Goal: Task Accomplishment & Management: Use online tool/utility

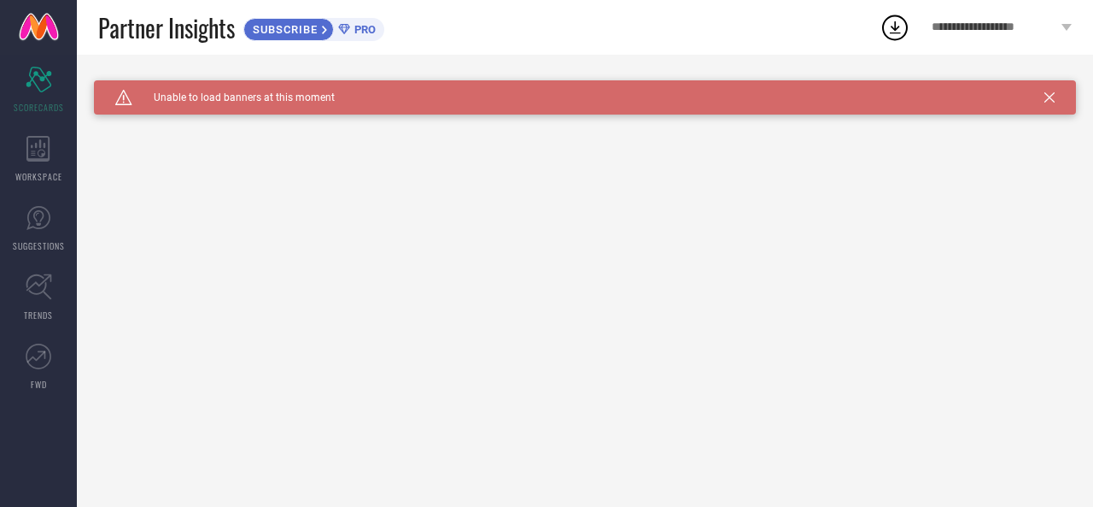
click at [237, 89] on div "Caution Created with Sketch. Unable to load banners at this moment" at bounding box center [585, 97] width 982 height 34
click at [299, 26] on span "SUBSCRIBE" at bounding box center [283, 29] width 78 height 13
click at [885, 28] on icon at bounding box center [895, 27] width 31 height 31
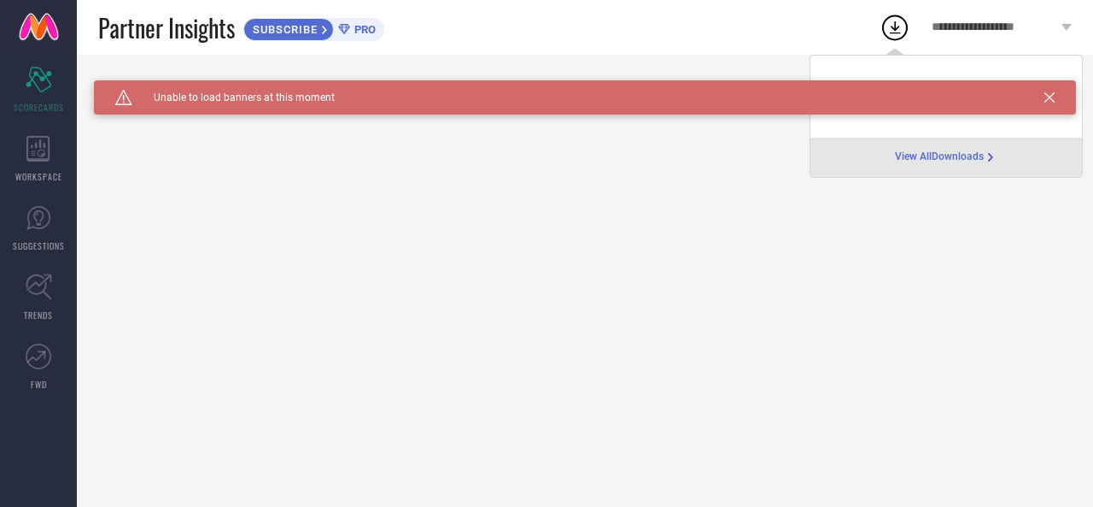
click at [960, 158] on span "View All Downloads" at bounding box center [939, 157] width 89 height 14
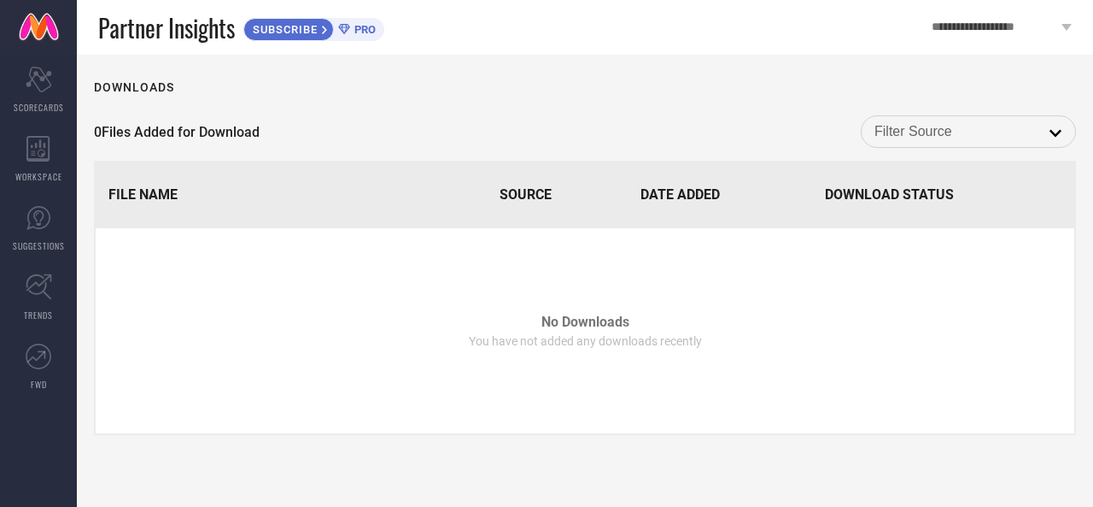
click at [934, 141] on input at bounding box center [969, 131] width 188 height 22
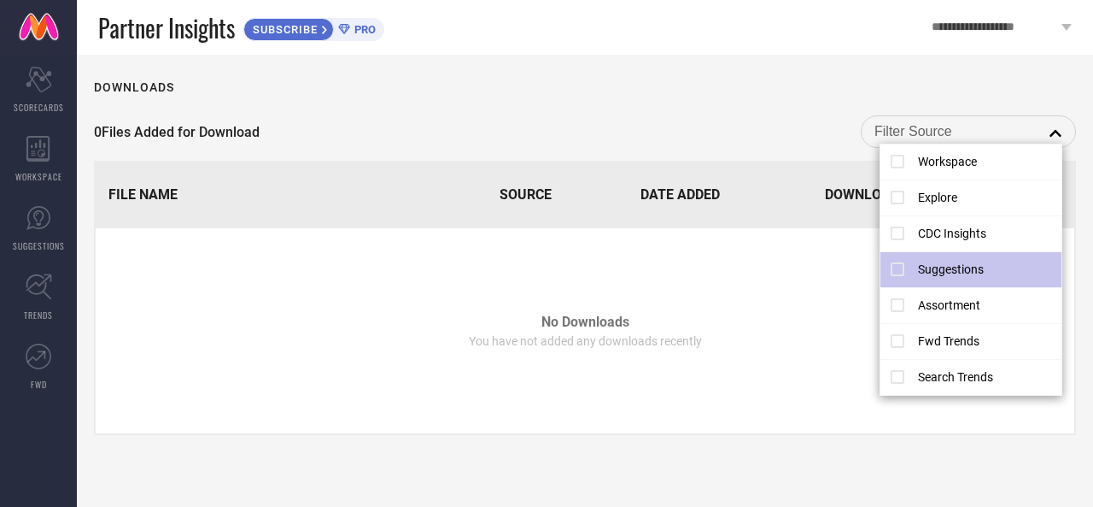
click at [977, 271] on li "Suggestions" at bounding box center [972, 270] width 182 height 36
type input "Suggestions"
click at [731, 131] on div "0 Files Added for Download Suggestions reset close" at bounding box center [585, 131] width 982 height 32
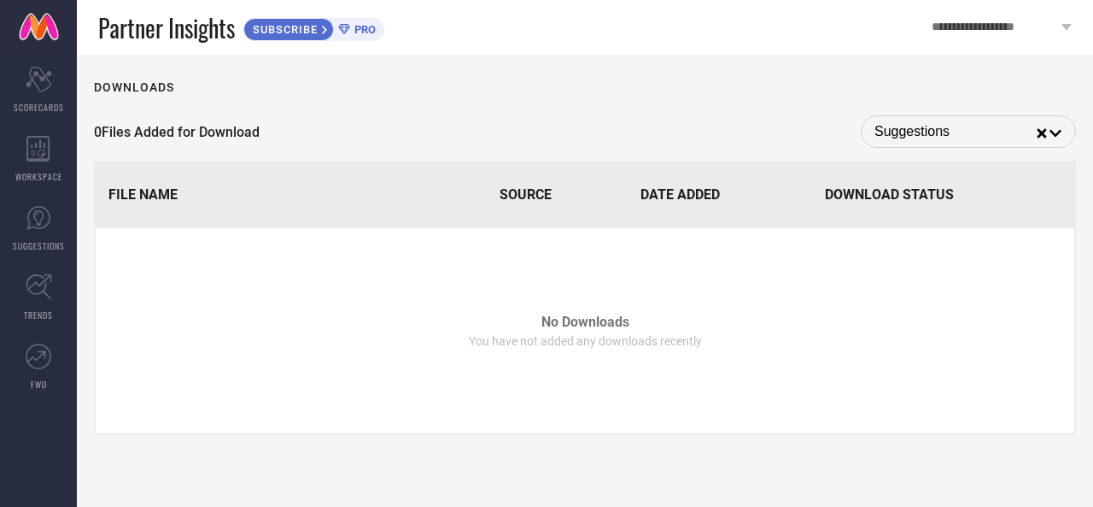
click at [978, 26] on span "**********" at bounding box center [995, 28] width 126 height 15
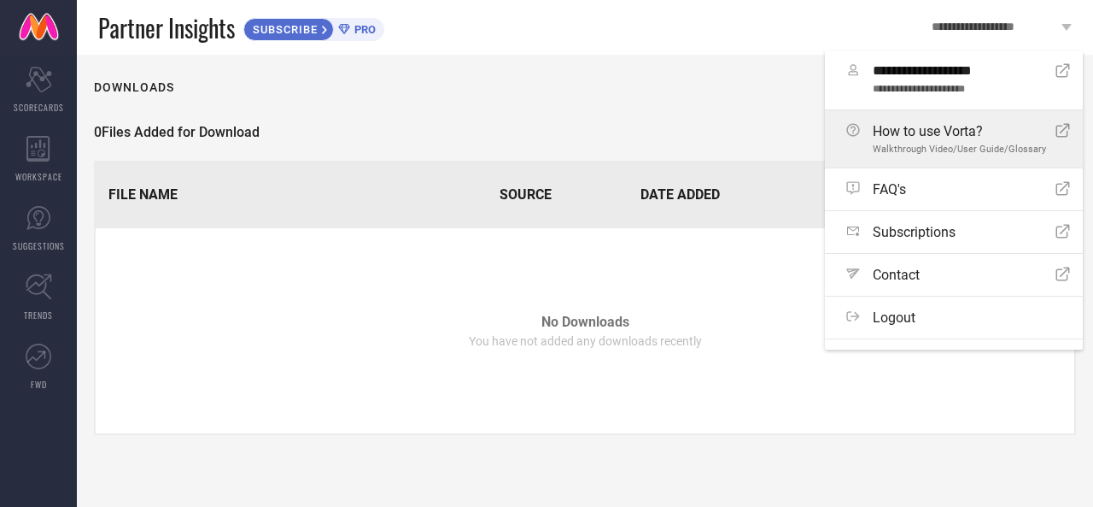
click at [947, 143] on div "How to use Vorta? Walkthrough Video/User Guide/Glossary" at bounding box center [959, 139] width 173 height 32
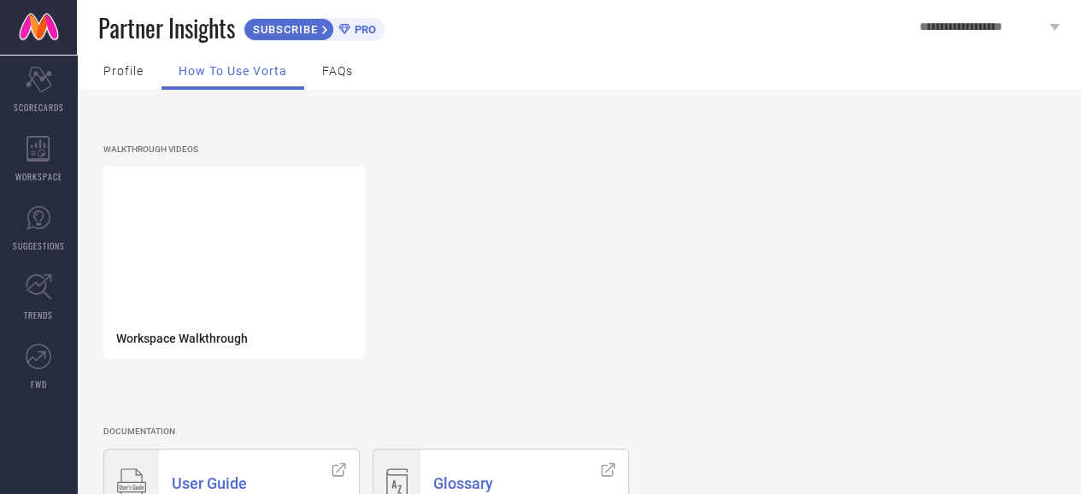
click at [115, 73] on span "Profile" at bounding box center [123, 71] width 40 height 14
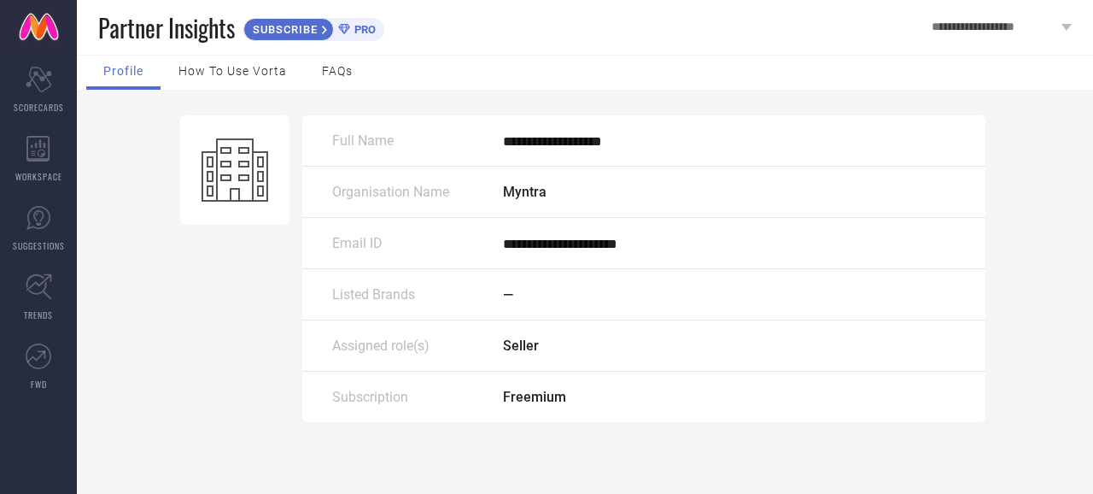
click at [214, 75] on span "How to use Vorta" at bounding box center [233, 71] width 108 height 14
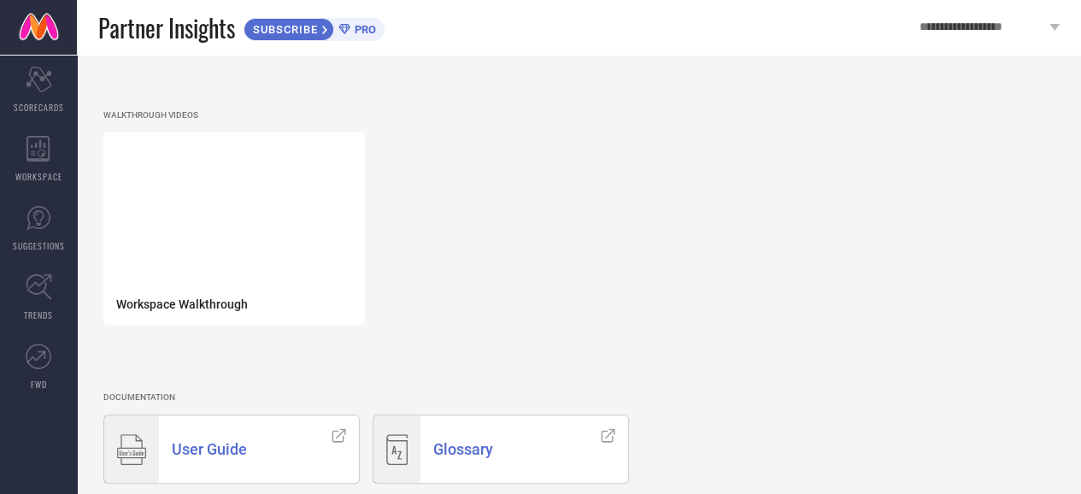
scroll to position [52, 0]
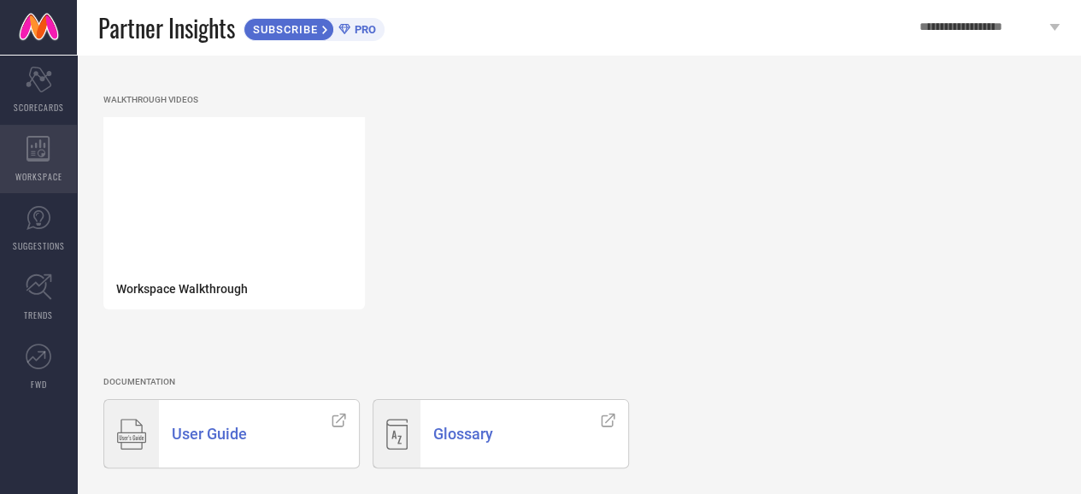
click at [27, 165] on div "WORKSPACE" at bounding box center [38, 159] width 77 height 68
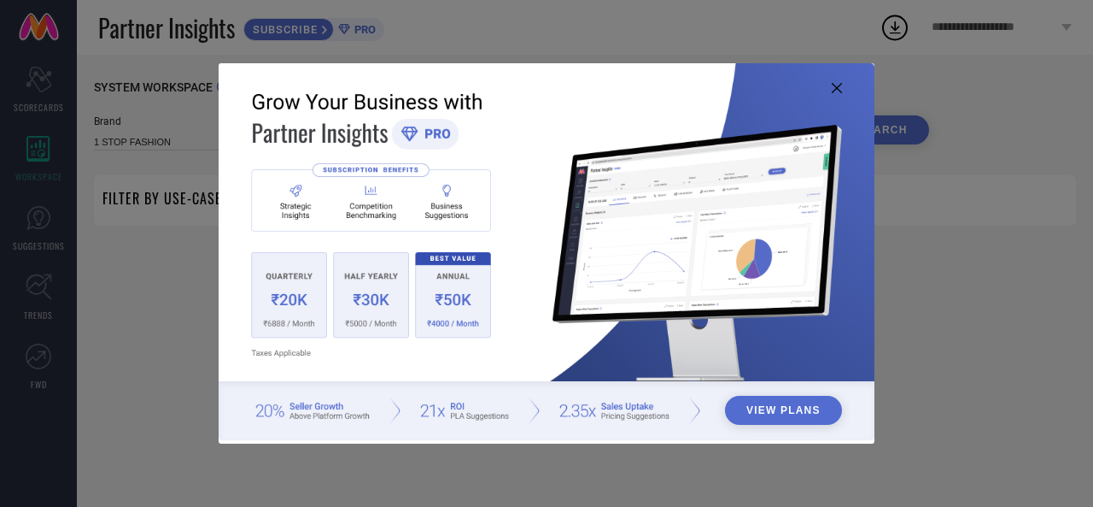
type input "1 STOP FASHION"
type input "All"
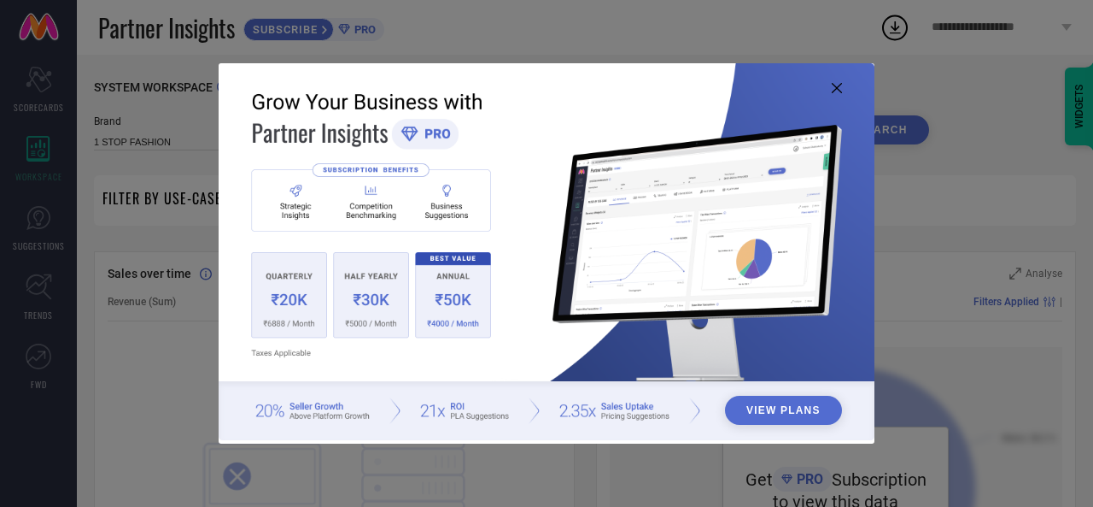
click at [839, 86] on icon at bounding box center [837, 88] width 10 height 10
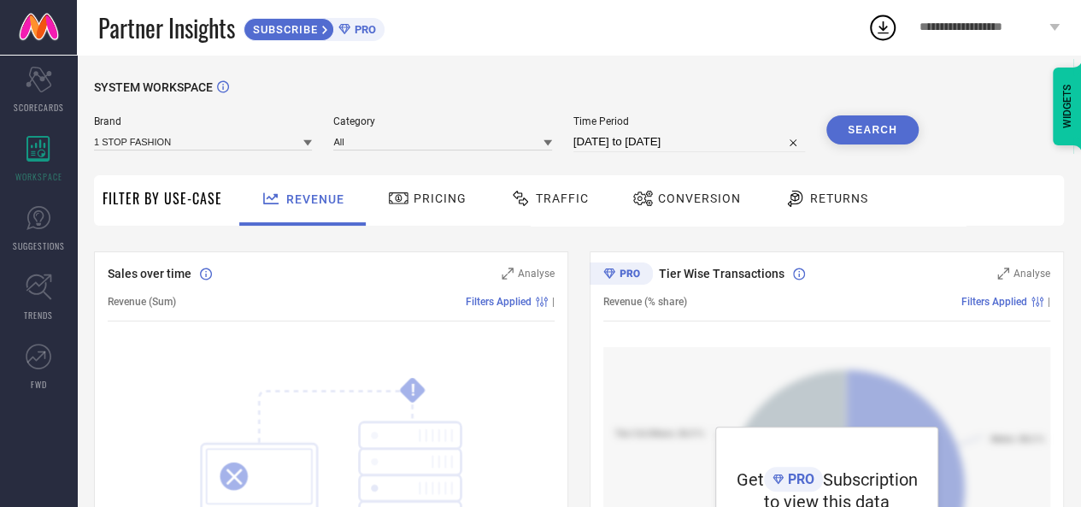
click at [384, 205] on div "Pricing" at bounding box center [427, 198] width 87 height 29
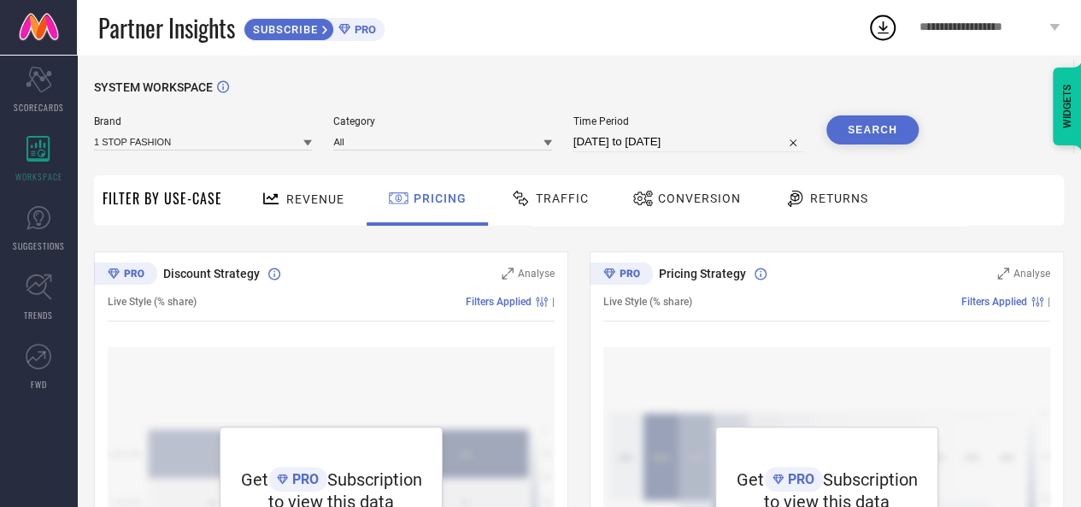
click at [527, 198] on icon at bounding box center [520, 198] width 21 height 21
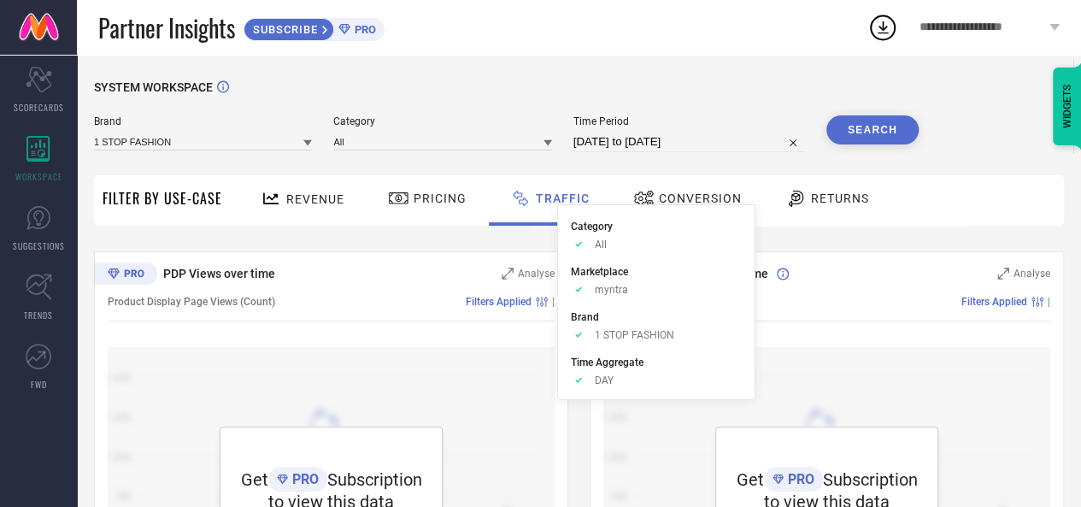
click at [650, 219] on li "Category Approve /Deselected All" at bounding box center [656, 234] width 171 height 32
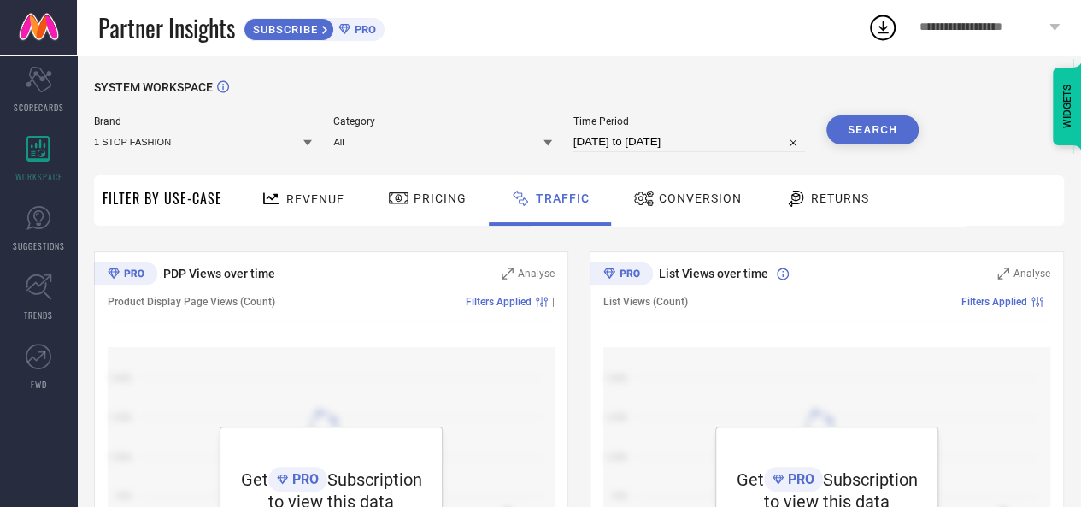
click at [653, 198] on div at bounding box center [646, 198] width 26 height 21
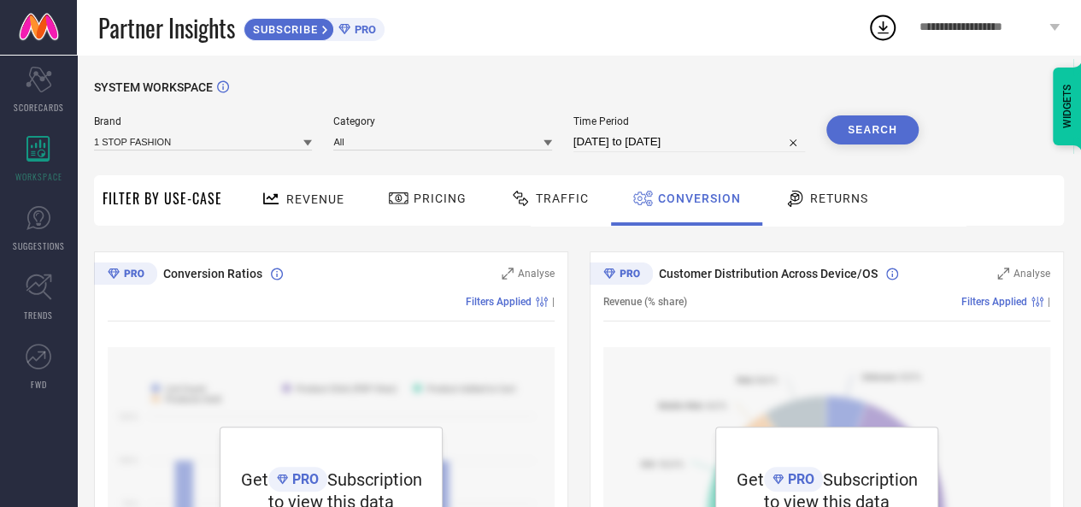
click at [791, 204] on icon at bounding box center [794, 198] width 21 height 21
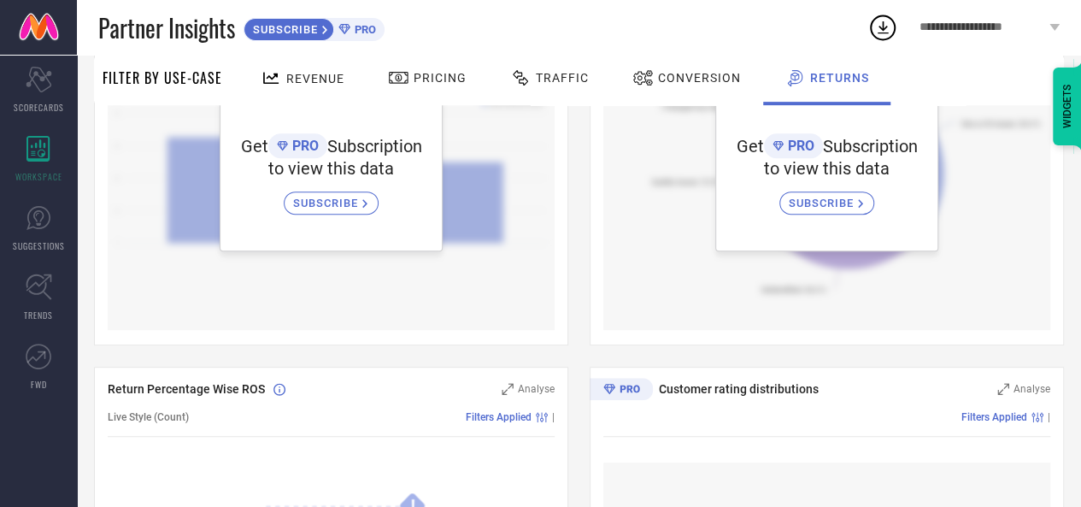
scroll to position [427, 0]
